Goal: Check status: Check status

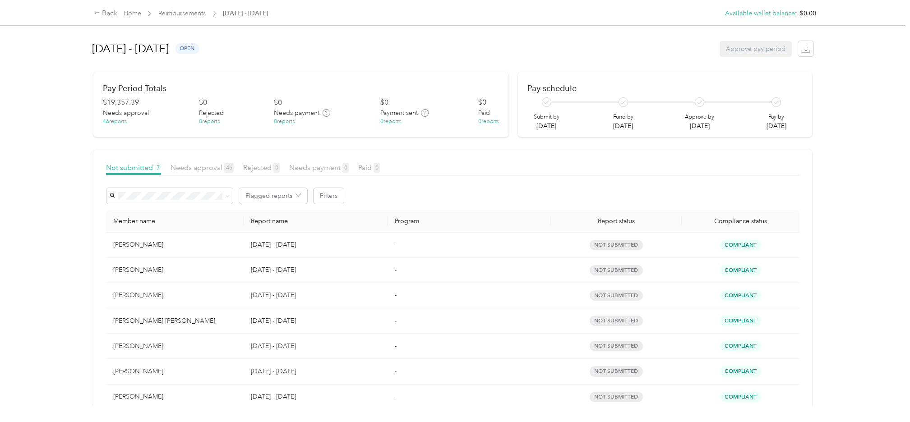
click at [51, 281] on div "Back Home Reimbursements September 1 - 30, 2025 Available wallet balance : $0.0…" at bounding box center [453, 211] width 906 height 422
click at [17, 129] on div "Back Home Reimbursements September 1 - 30, 2025 Available wallet balance : $0.0…" at bounding box center [453, 211] width 906 height 422
click at [22, 274] on div "Back Home Reimbursements September 1 - 30, 2025 Available wallet balance : $0.0…" at bounding box center [453, 211] width 906 height 422
